Goal: Task Accomplishment & Management: Manage account settings

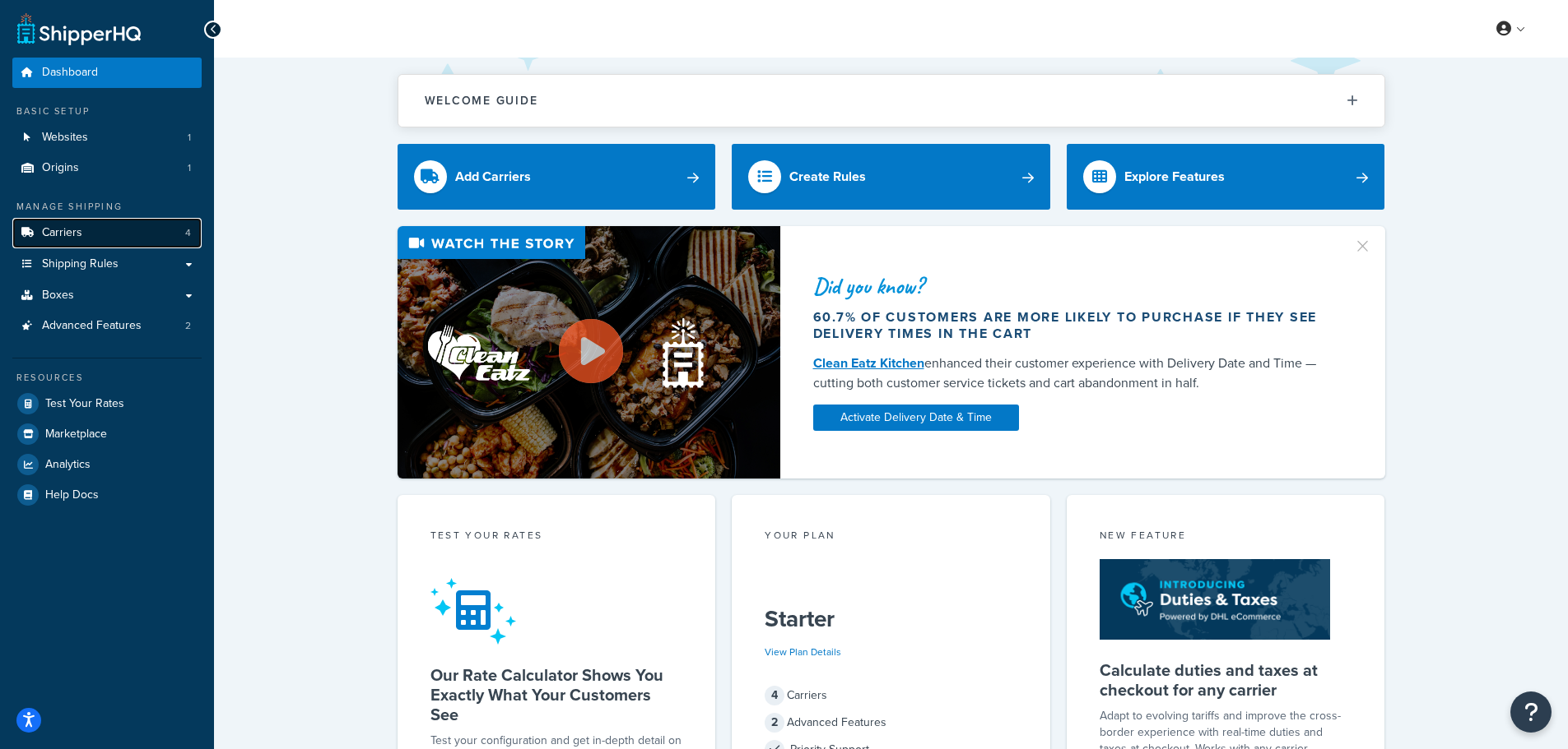
click at [85, 237] on link "Carriers 4" at bounding box center [106, 233] width 189 height 31
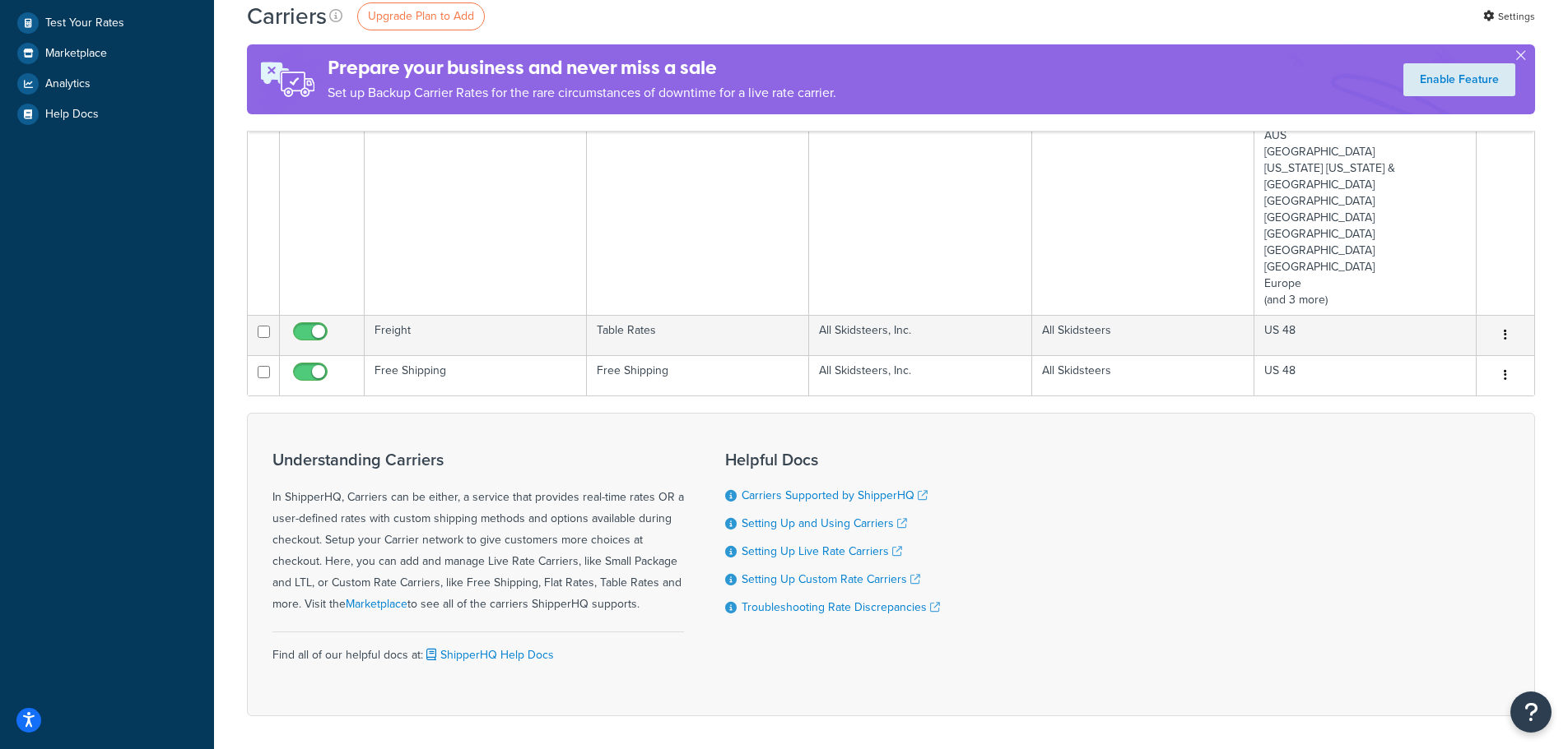
scroll to position [411, 0]
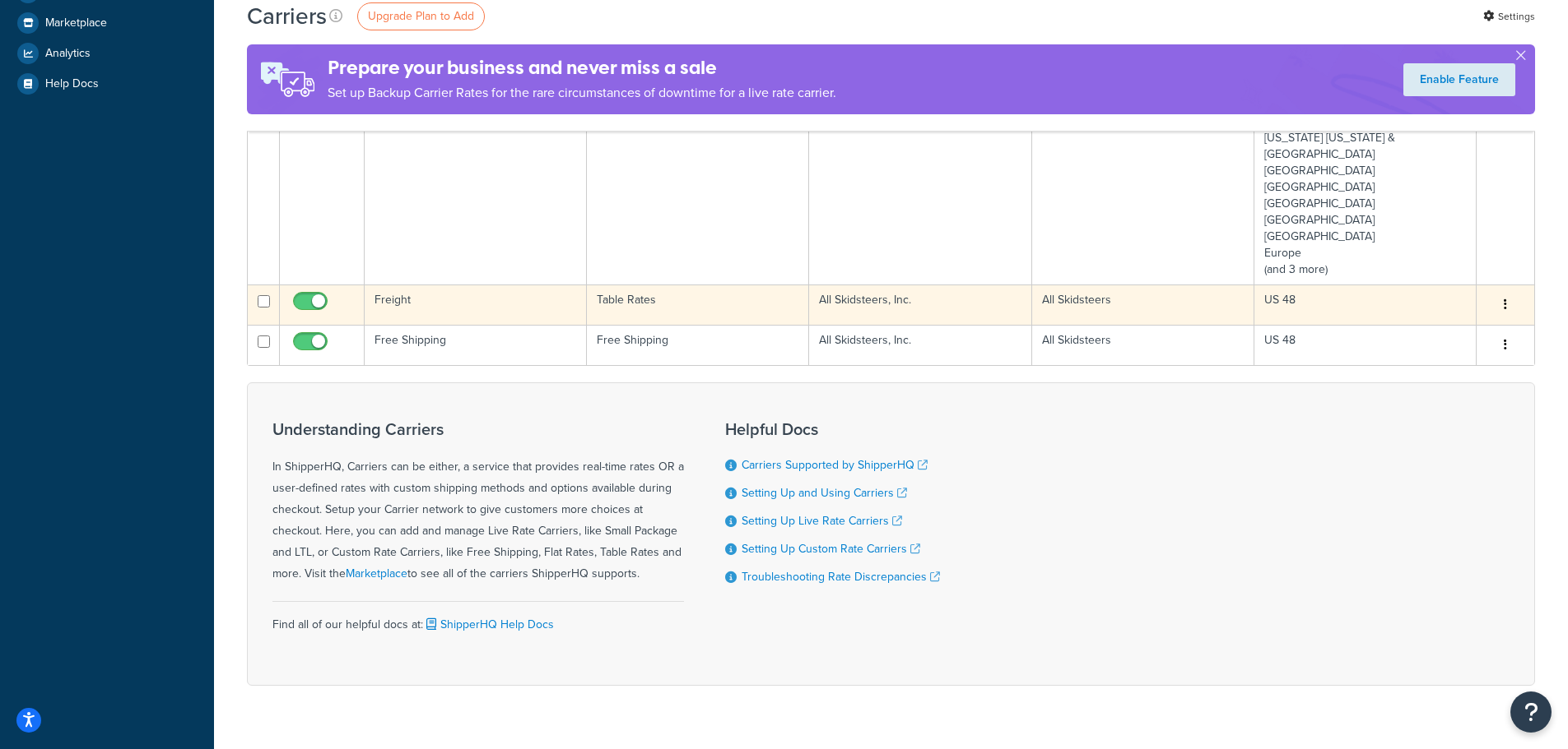
click at [1501, 292] on button "button" at bounding box center [1505, 305] width 23 height 27
click at [1433, 307] on link "Edit" at bounding box center [1438, 305] width 131 height 34
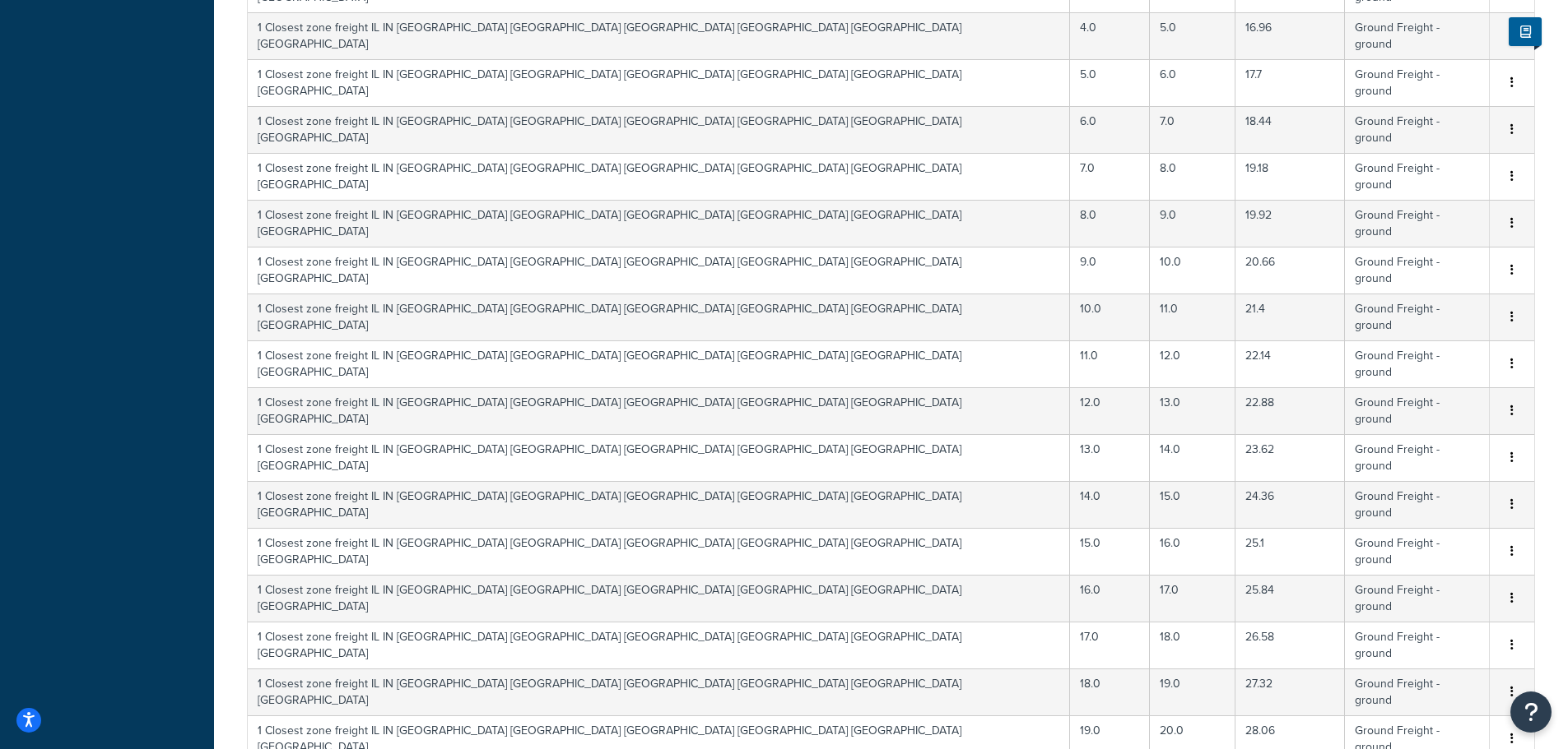
scroll to position [576, 0]
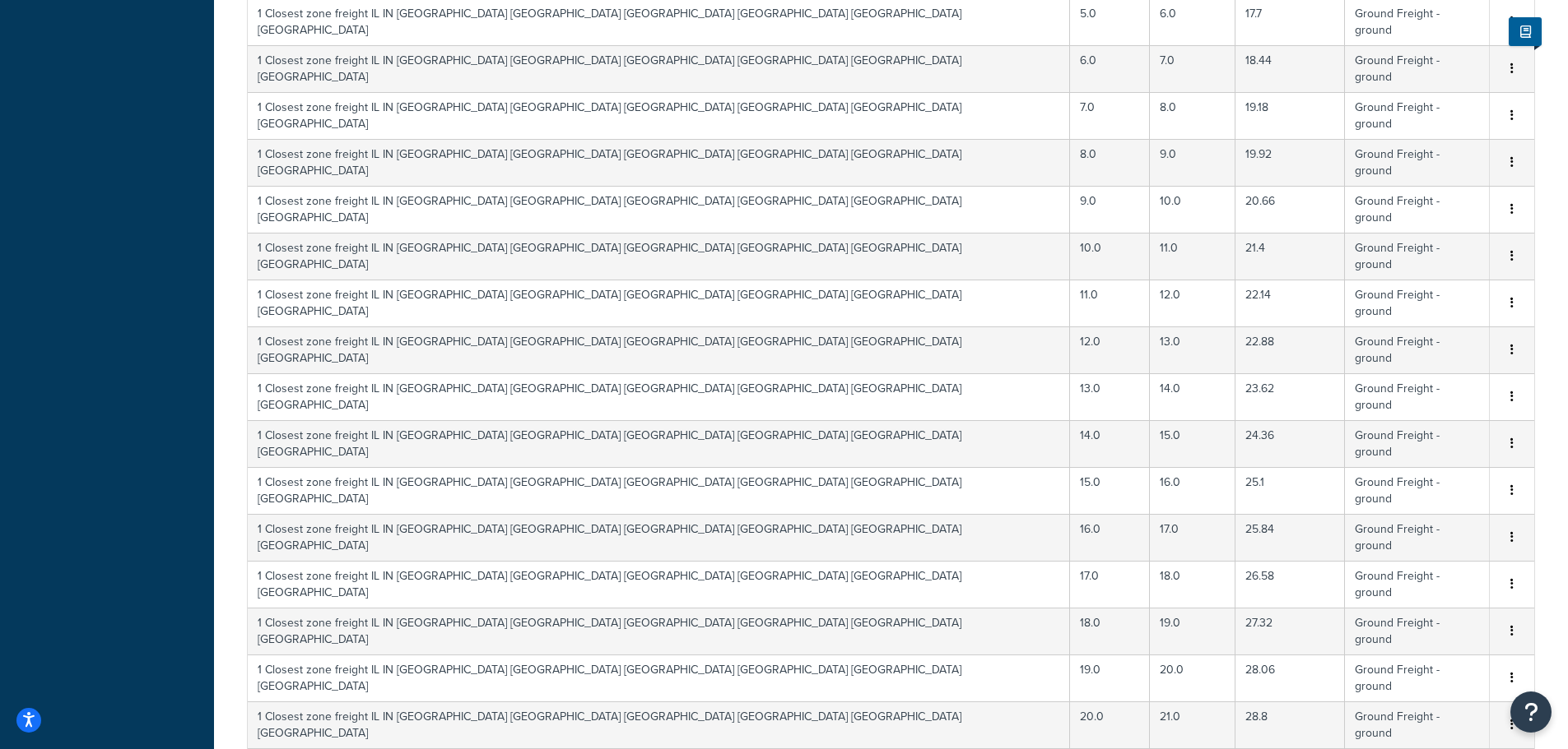
select select "1000"
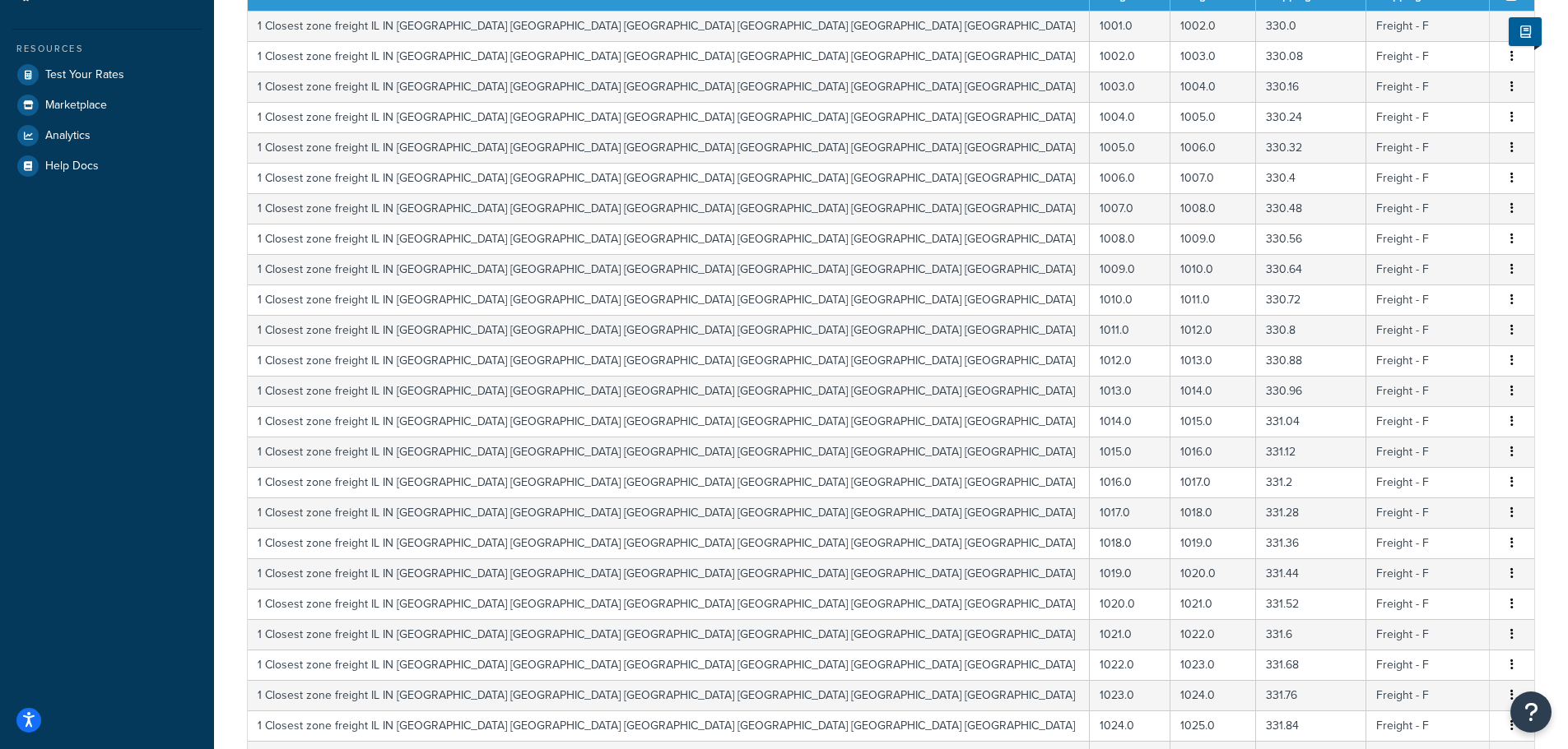
scroll to position [30259, 0]
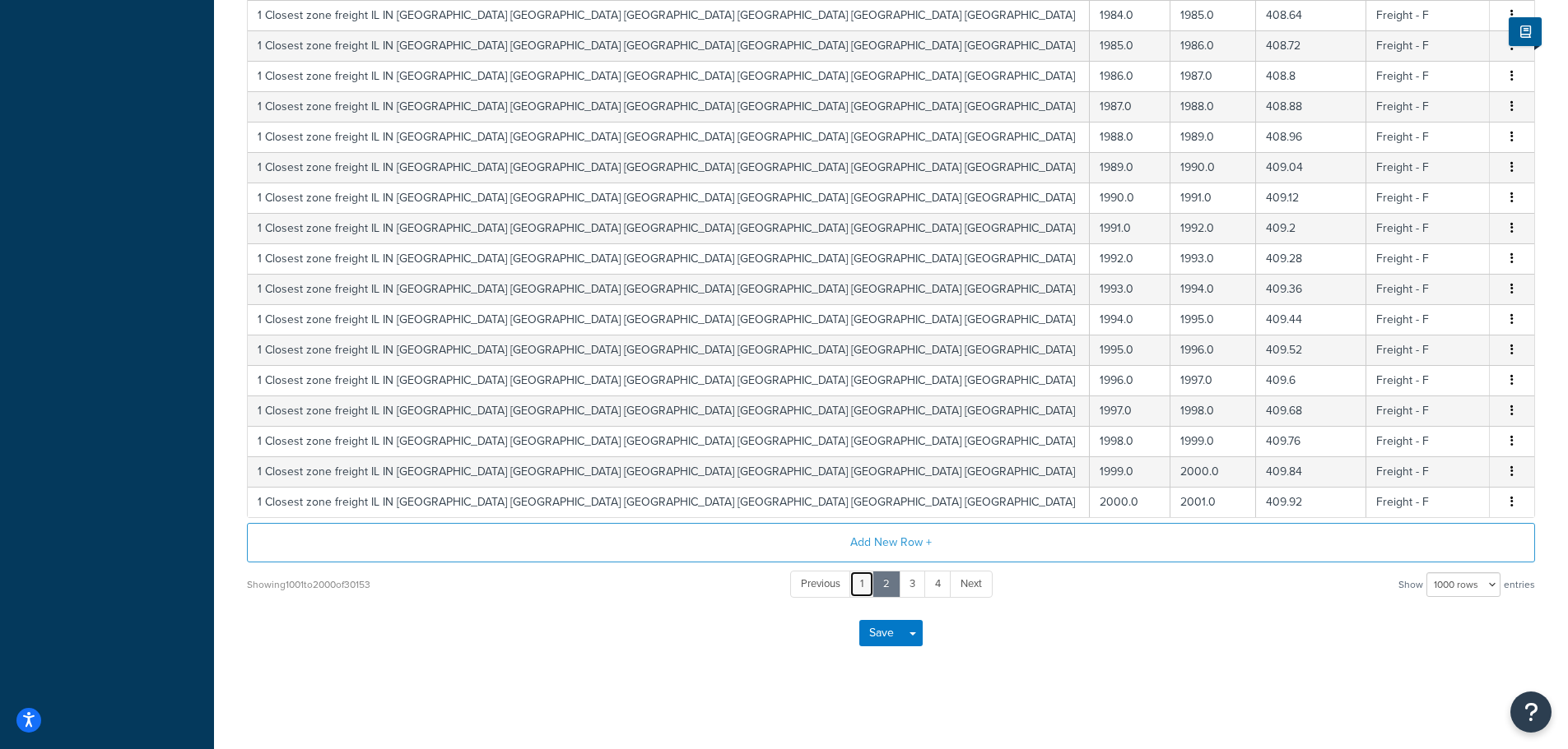
click at [865, 591] on link "1" at bounding box center [861, 584] width 25 height 27
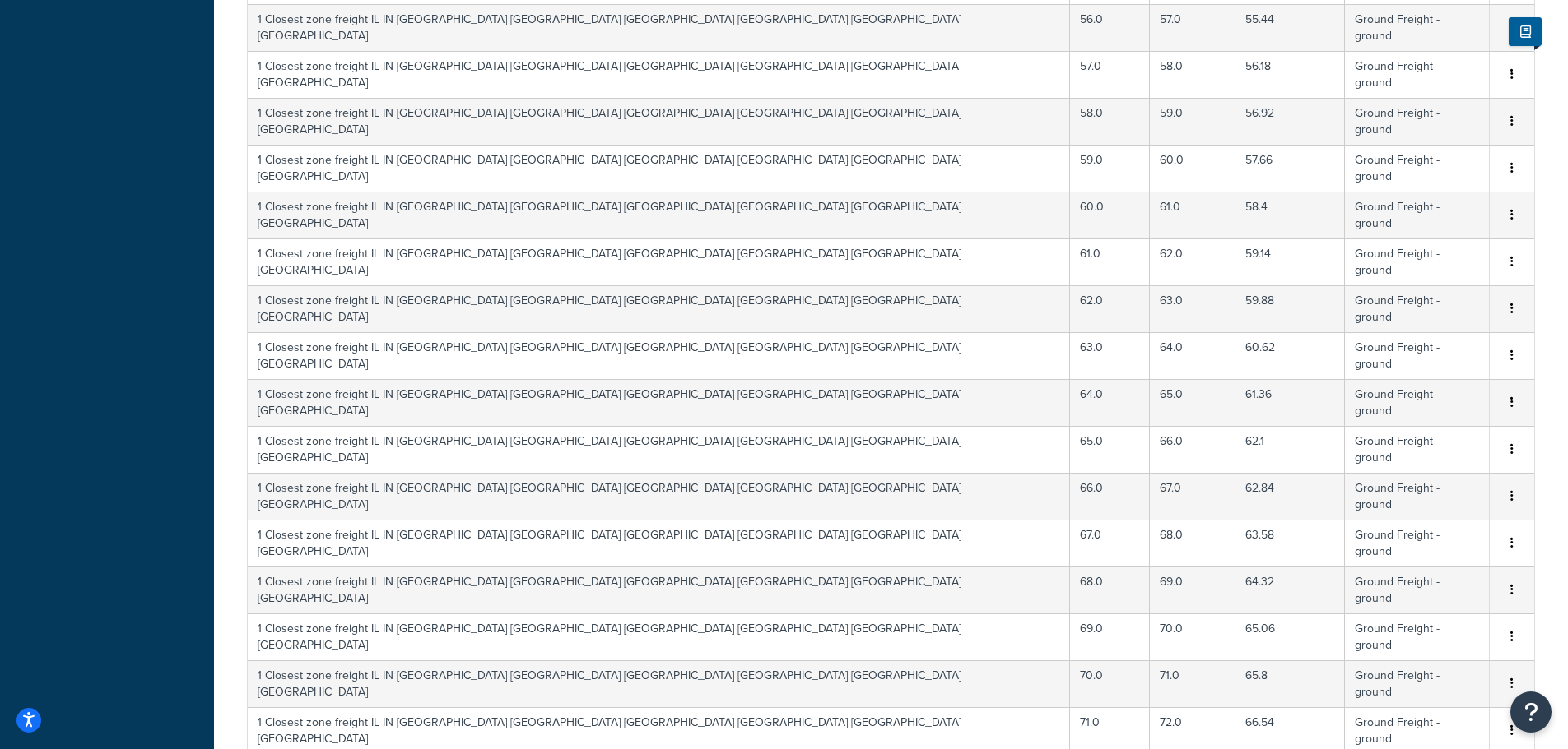
scroll to position [3454, 0]
